Goal: Information Seeking & Learning: Learn about a topic

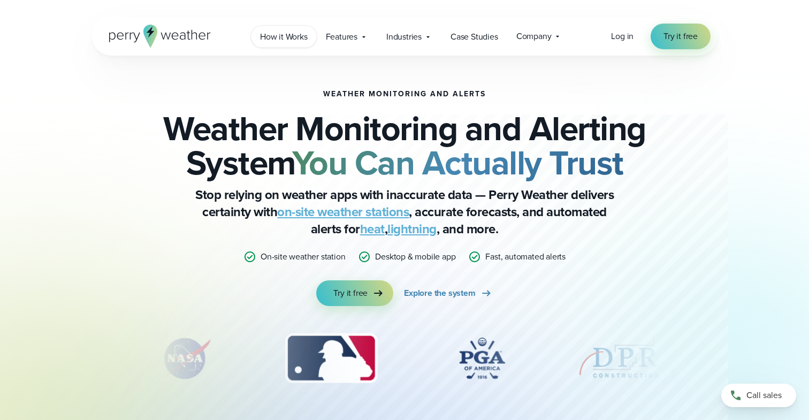
click at [290, 37] on span "How it Works" at bounding box center [284, 37] width 48 height 13
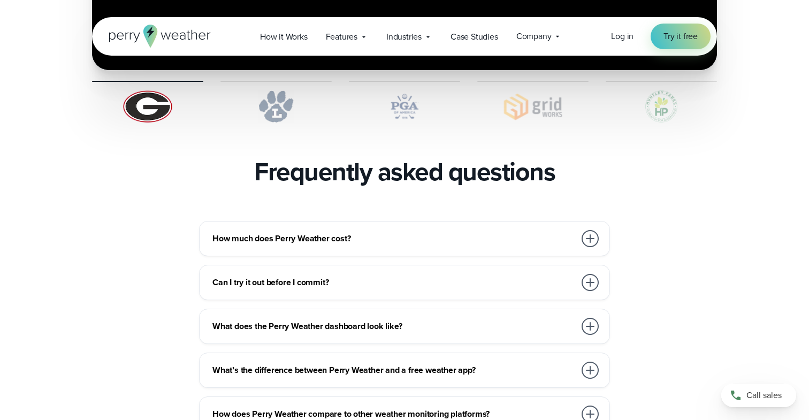
scroll to position [2265, 0]
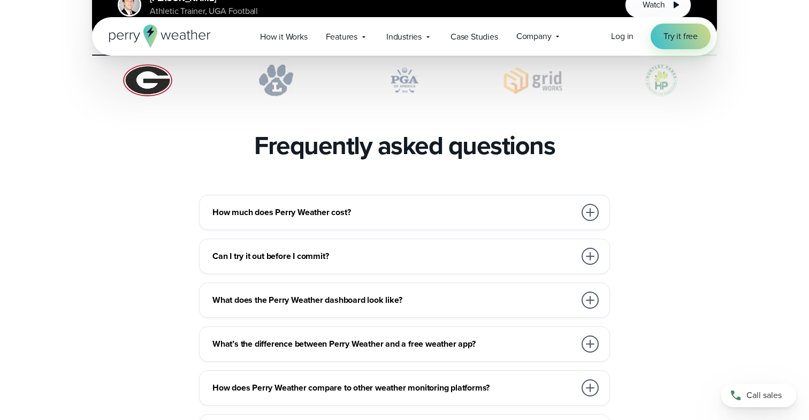
click at [534, 199] on div "How much does Perry Weather cost? We work with organizations large and small, f…" at bounding box center [404, 212] width 411 height 35
click at [520, 206] on h3 "How much does Perry Weather cost?" at bounding box center [393, 212] width 363 height 13
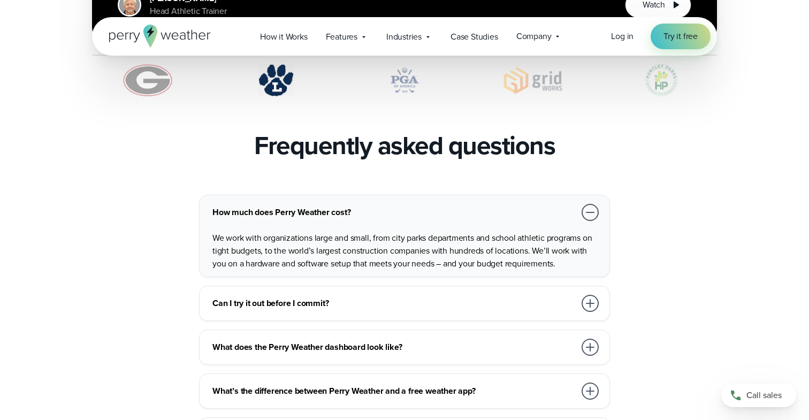
click at [520, 206] on h3 "How much does Perry Weather cost?" at bounding box center [393, 212] width 363 height 13
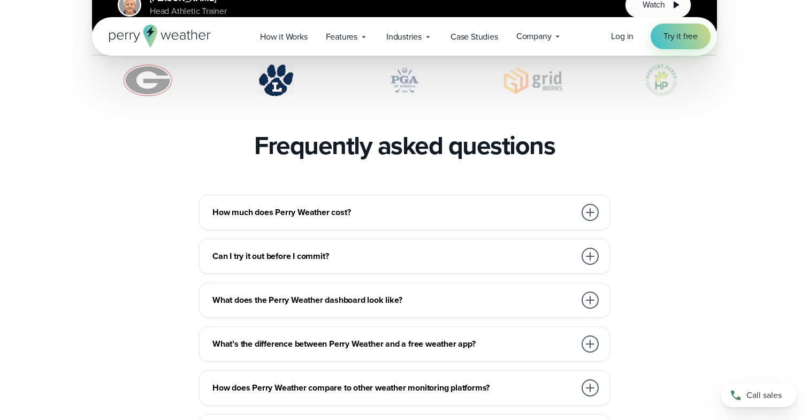
click at [520, 206] on h3 "How much does Perry Weather cost?" at bounding box center [393, 212] width 363 height 13
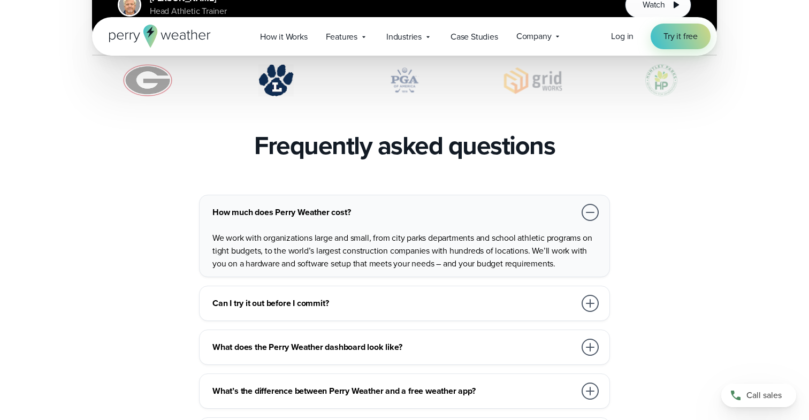
click at [519, 206] on h3 "How much does Perry Weather cost?" at bounding box center [393, 212] width 363 height 13
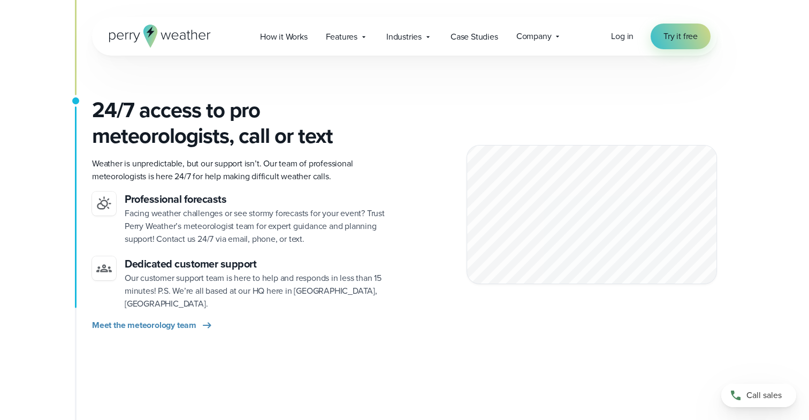
scroll to position [1444, 0]
